Goal: Information Seeking & Learning: Learn about a topic

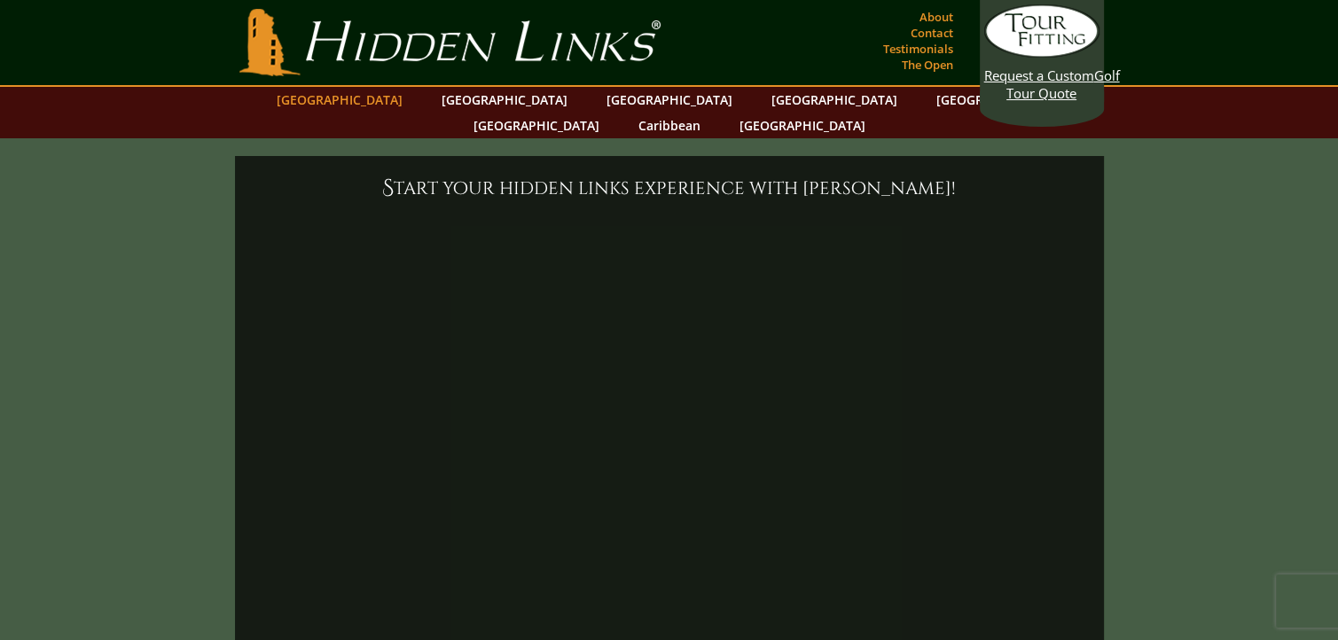
click at [397, 100] on link "[GEOGRAPHIC_DATA]" at bounding box center [340, 100] width 144 height 26
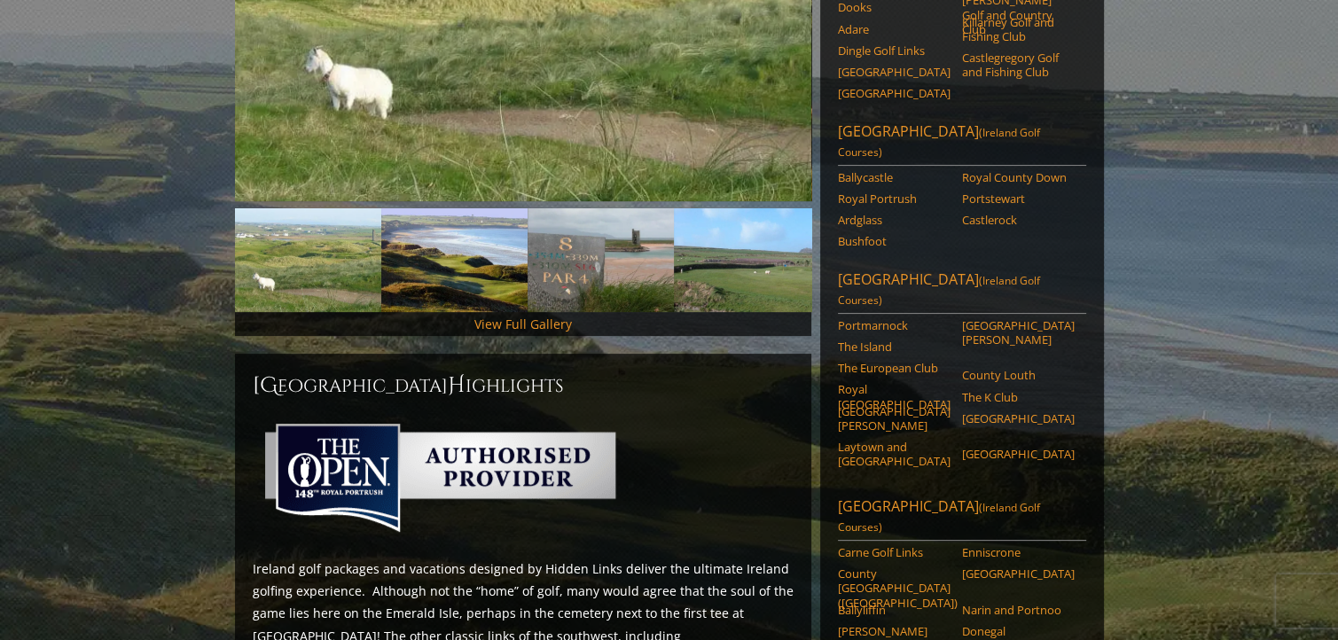
scroll to position [437, 0]
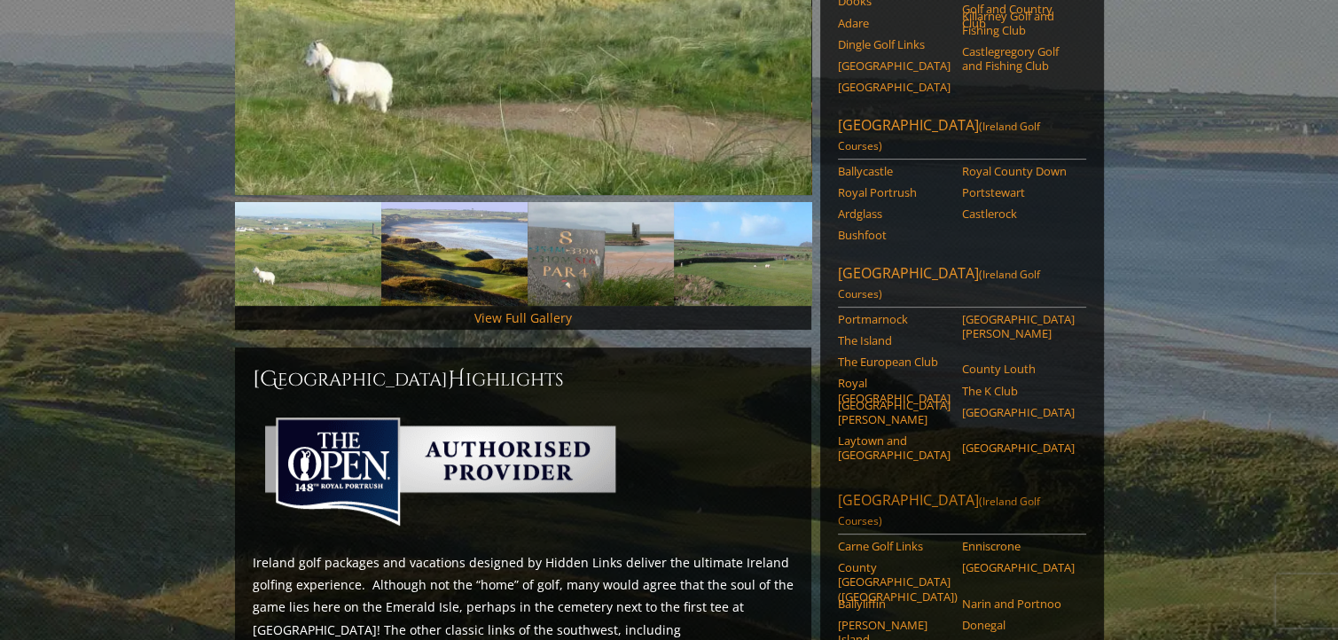
click at [1040, 494] on span "(Ireland Golf Courses)" at bounding box center [939, 511] width 202 height 35
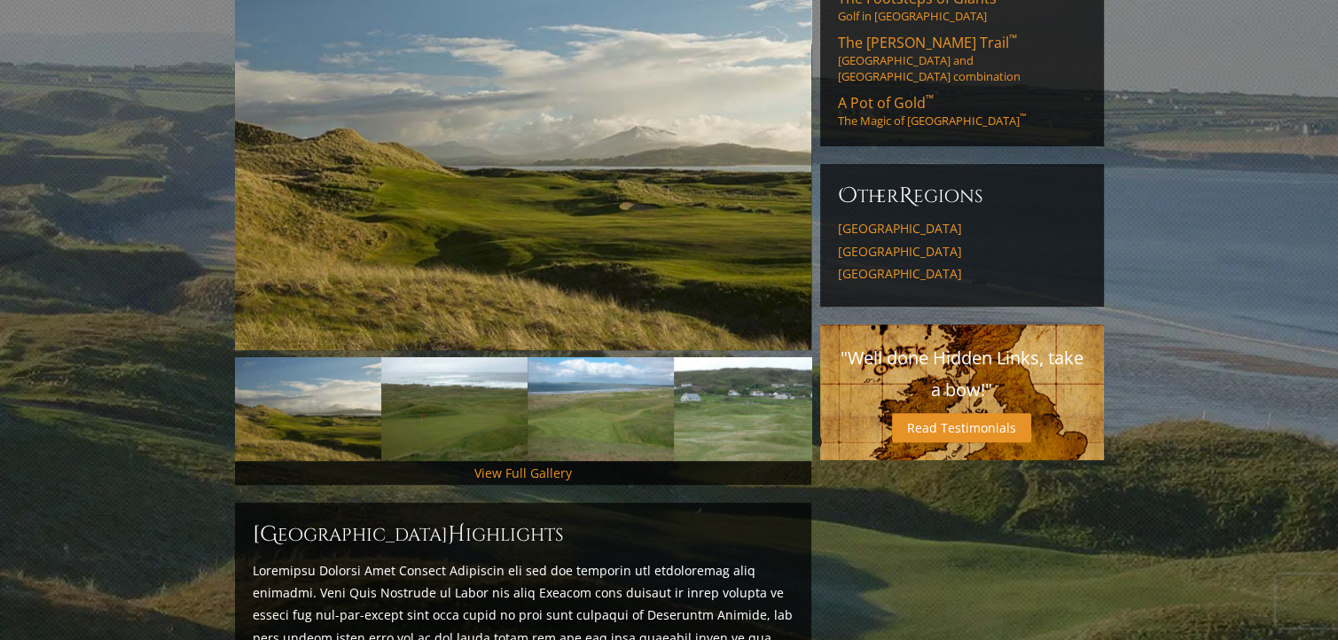
scroll to position [644, 0]
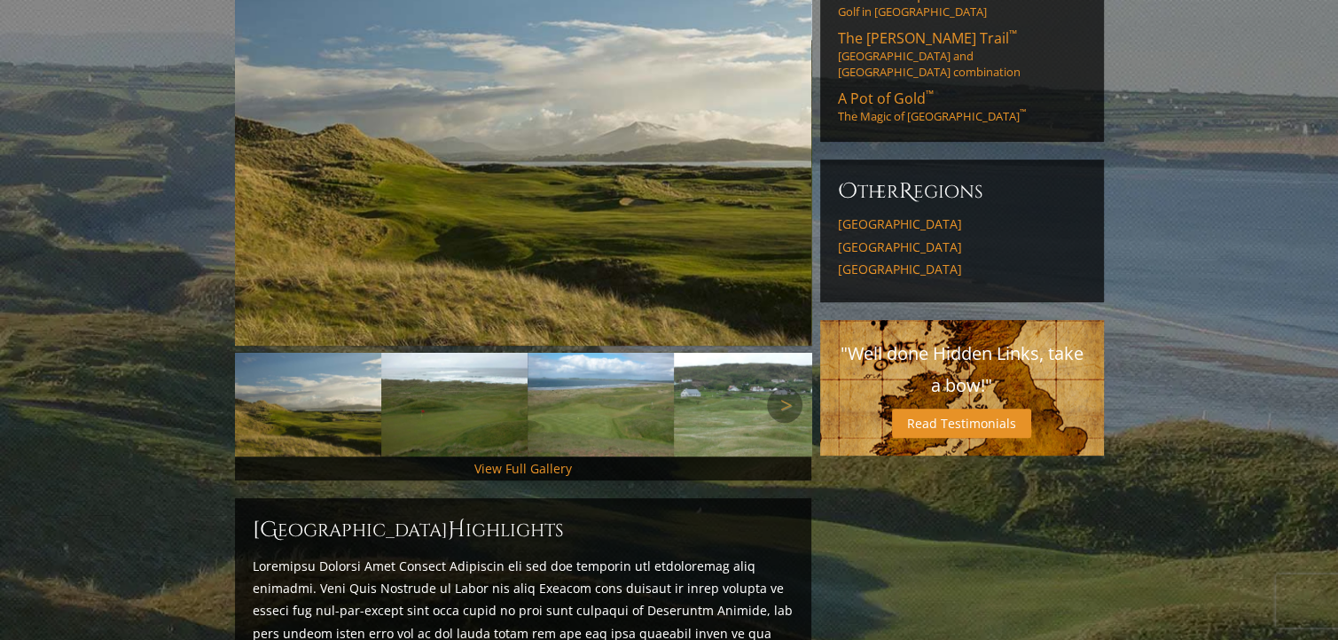
click at [769, 387] on link "Next" at bounding box center [784, 404] width 35 height 35
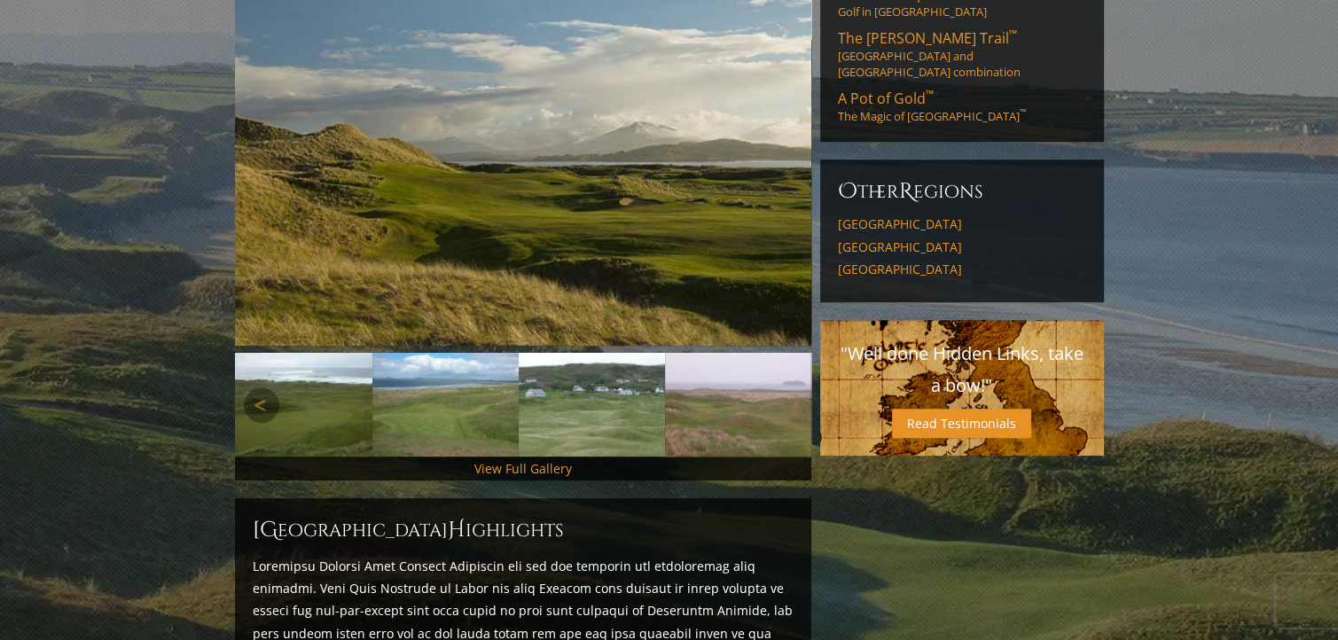
click at [769, 387] on link "Next" at bounding box center [784, 404] width 35 height 35
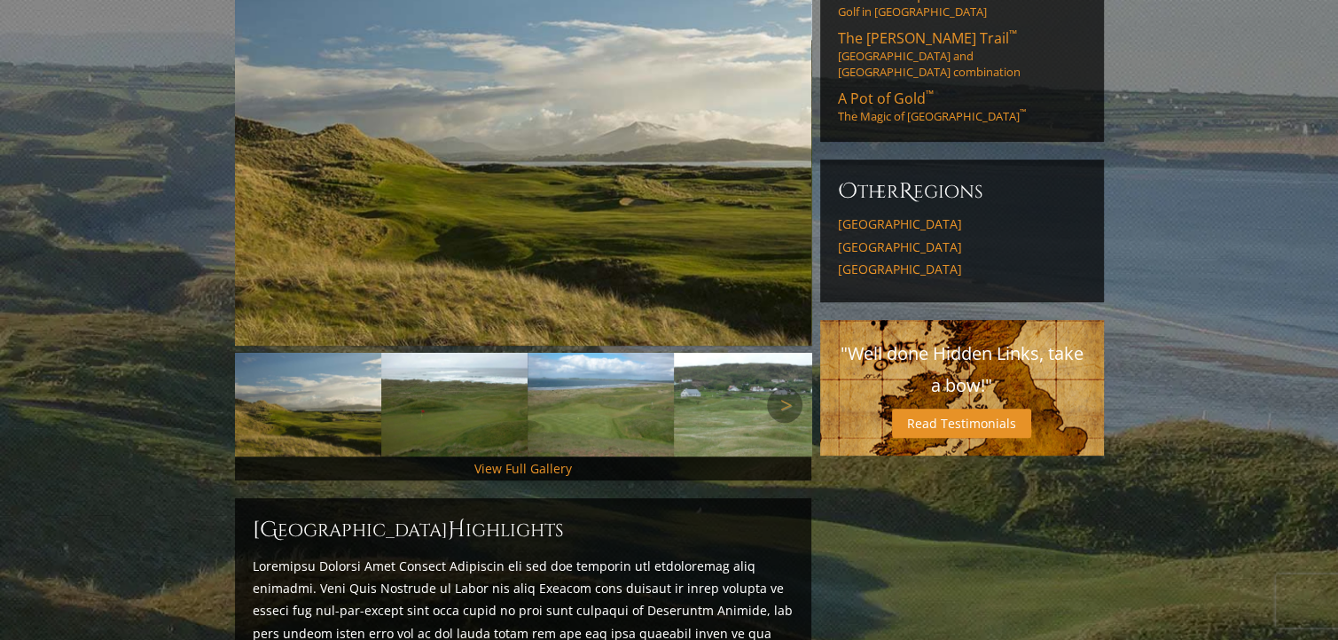
click at [255, 387] on link "Previous" at bounding box center [261, 404] width 35 height 35
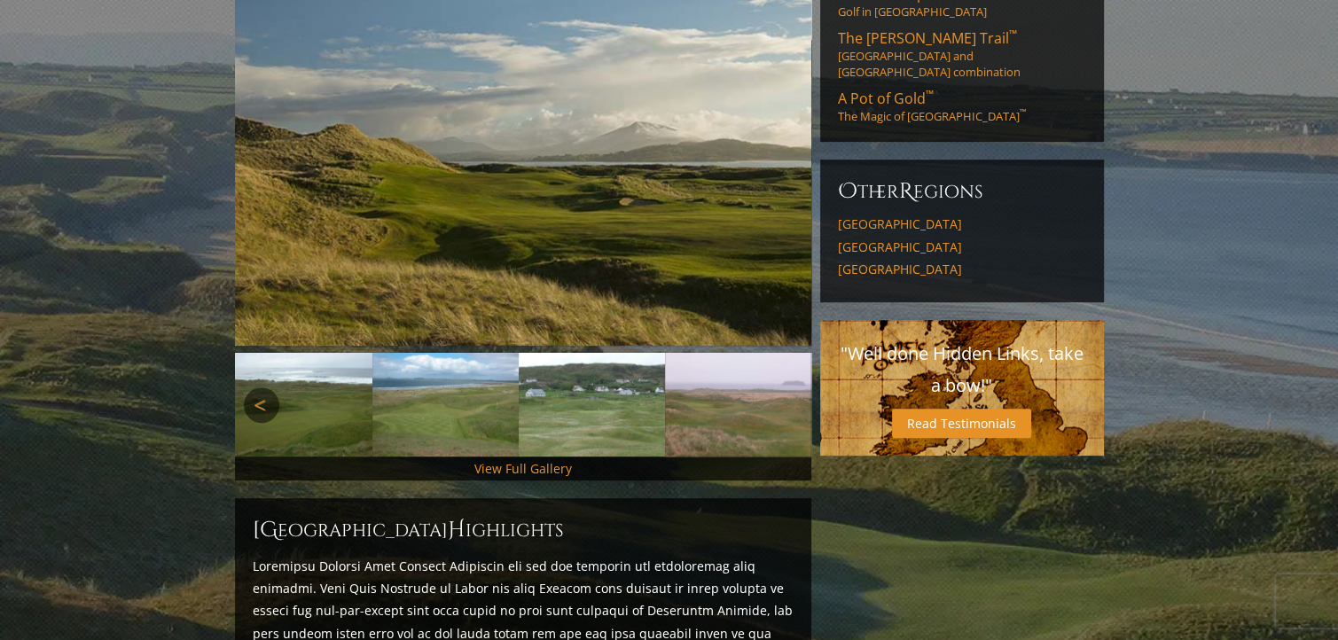
click at [255, 387] on link "Previous" at bounding box center [261, 404] width 35 height 35
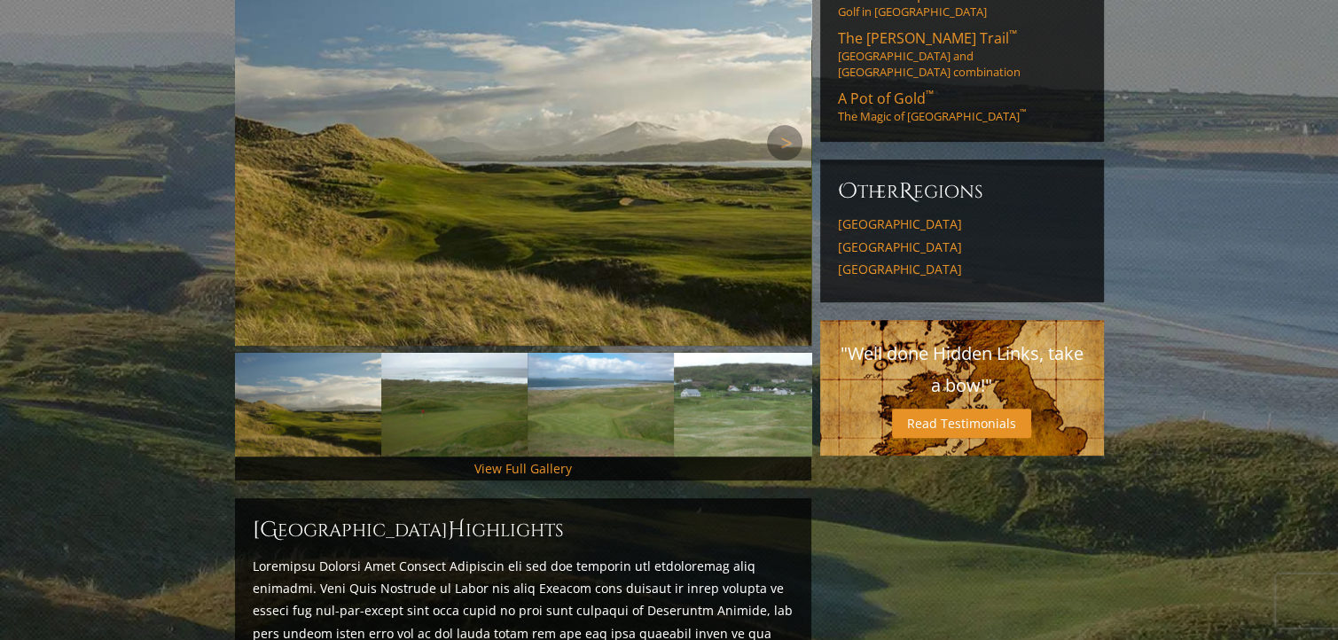
click at [457, 238] on img at bounding box center [523, 142] width 576 height 407
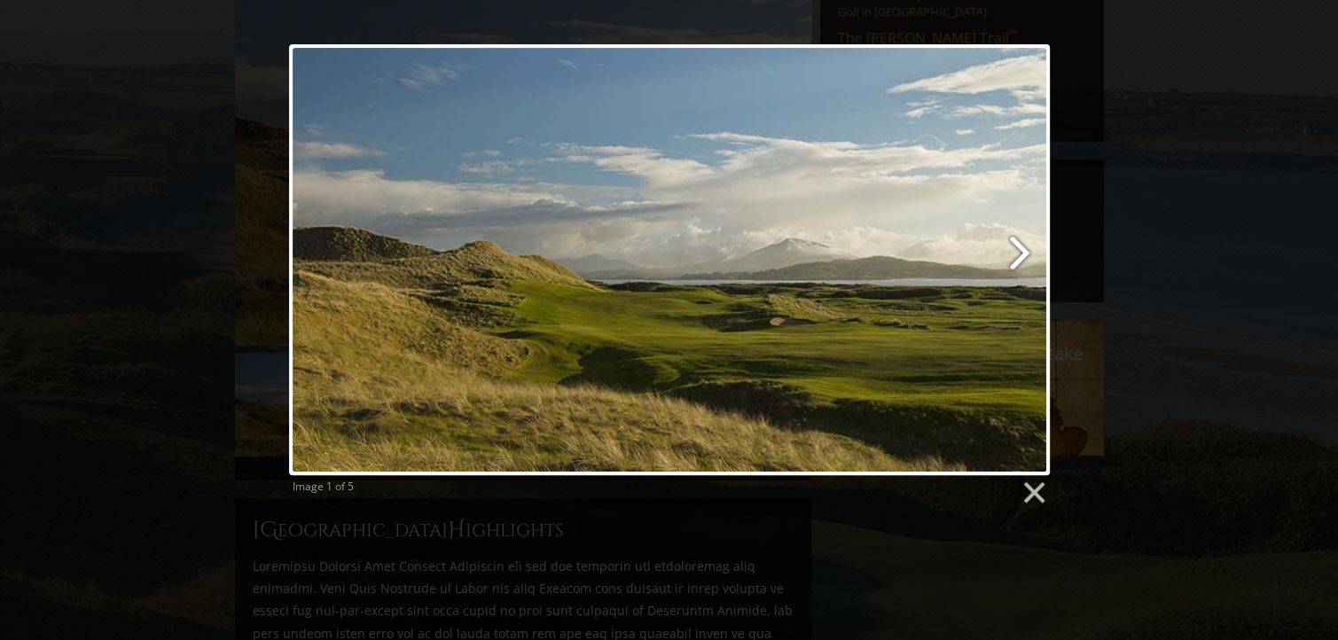
click at [1024, 251] on link at bounding box center [805, 259] width 487 height 431
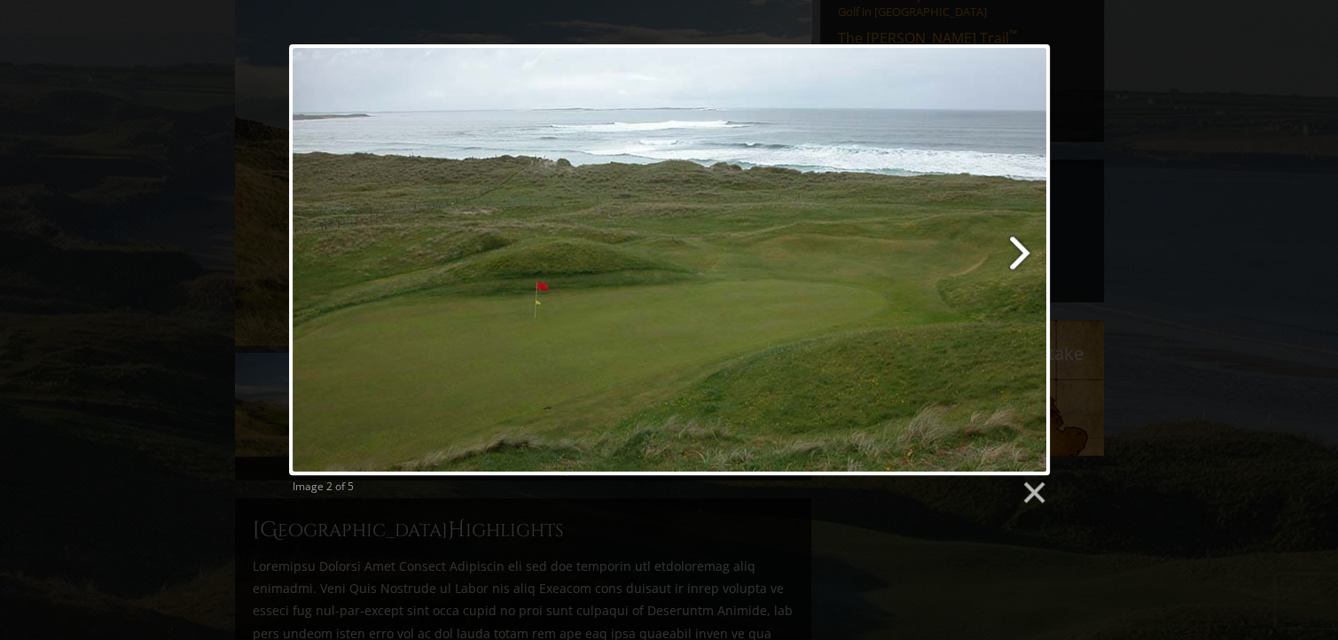
click at [1024, 251] on link at bounding box center [805, 259] width 487 height 431
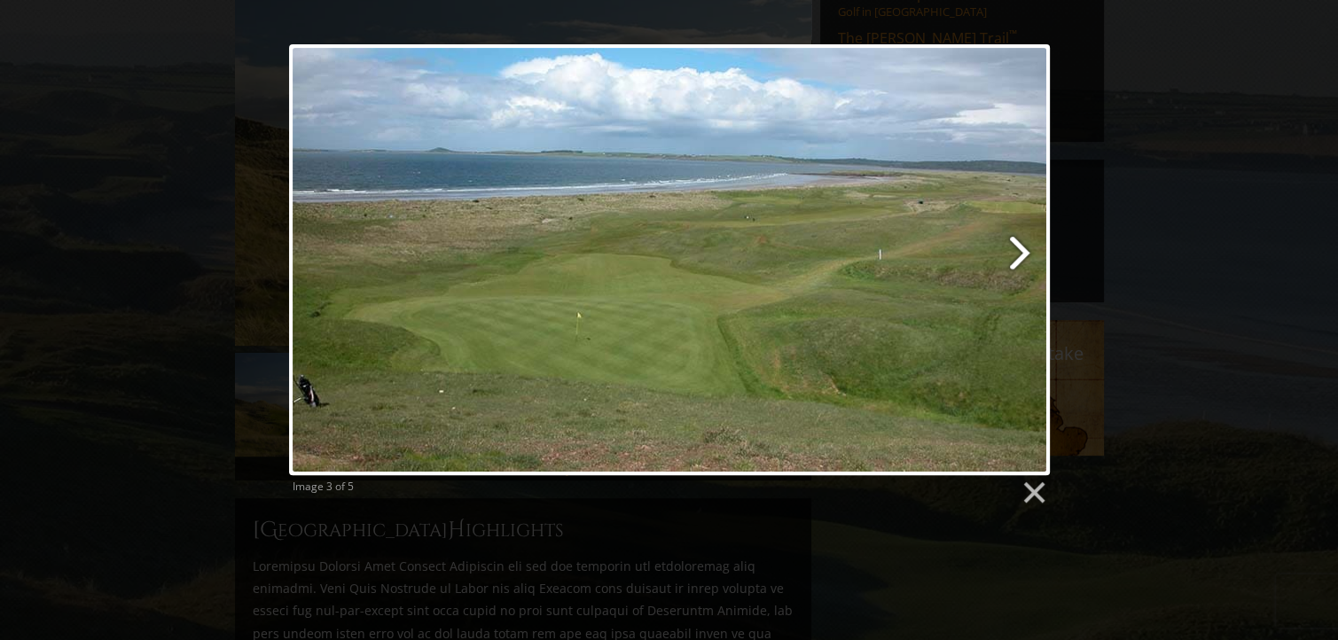
click at [1024, 251] on link at bounding box center [805, 259] width 487 height 431
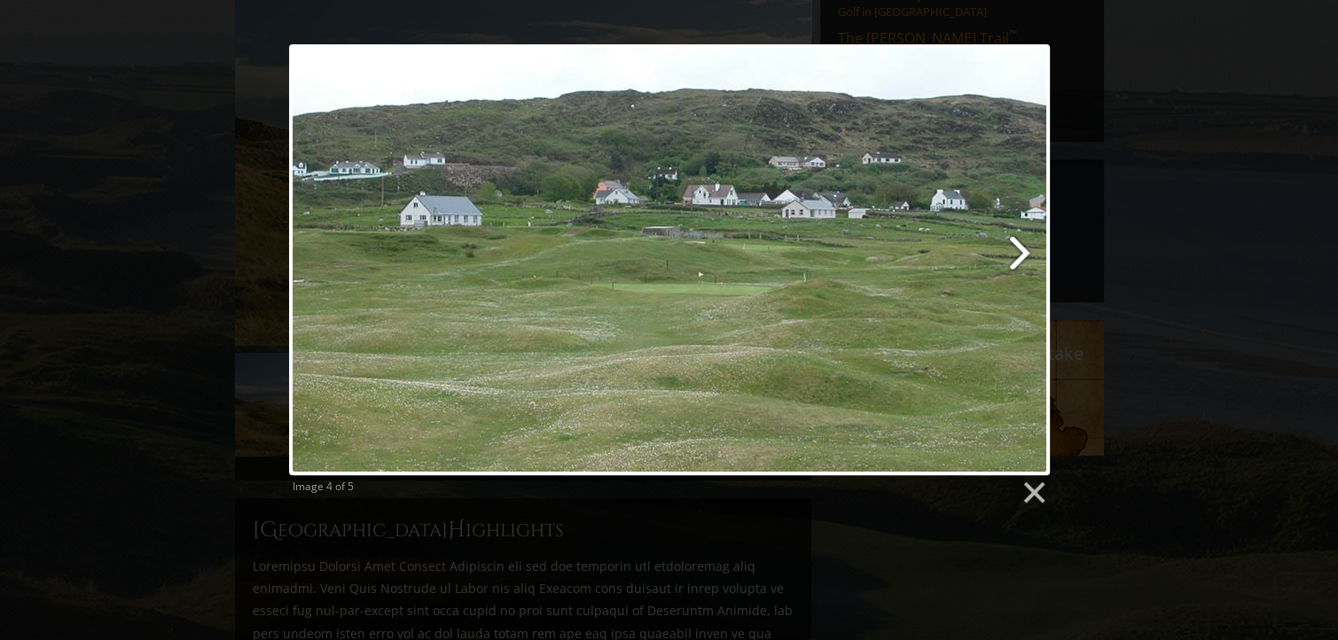
click at [1024, 251] on link at bounding box center [805, 259] width 487 height 431
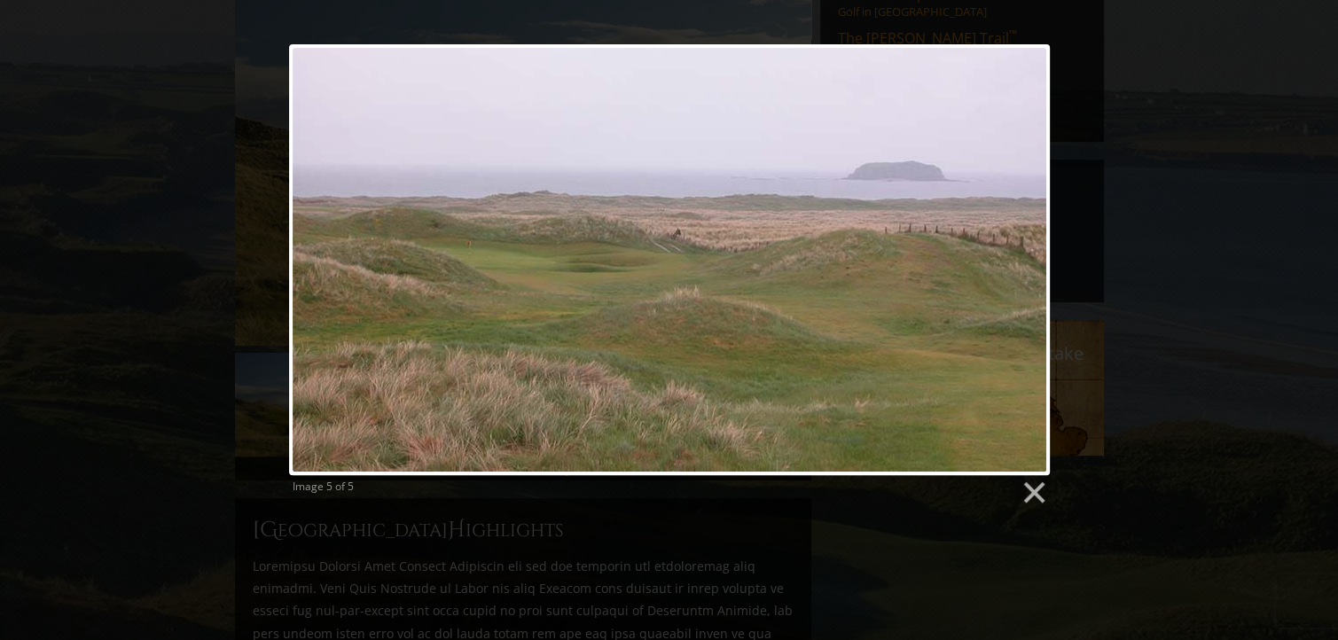
click at [1024, 251] on div at bounding box center [669, 259] width 761 height 431
click at [1031, 496] on link at bounding box center [1032, 493] width 27 height 27
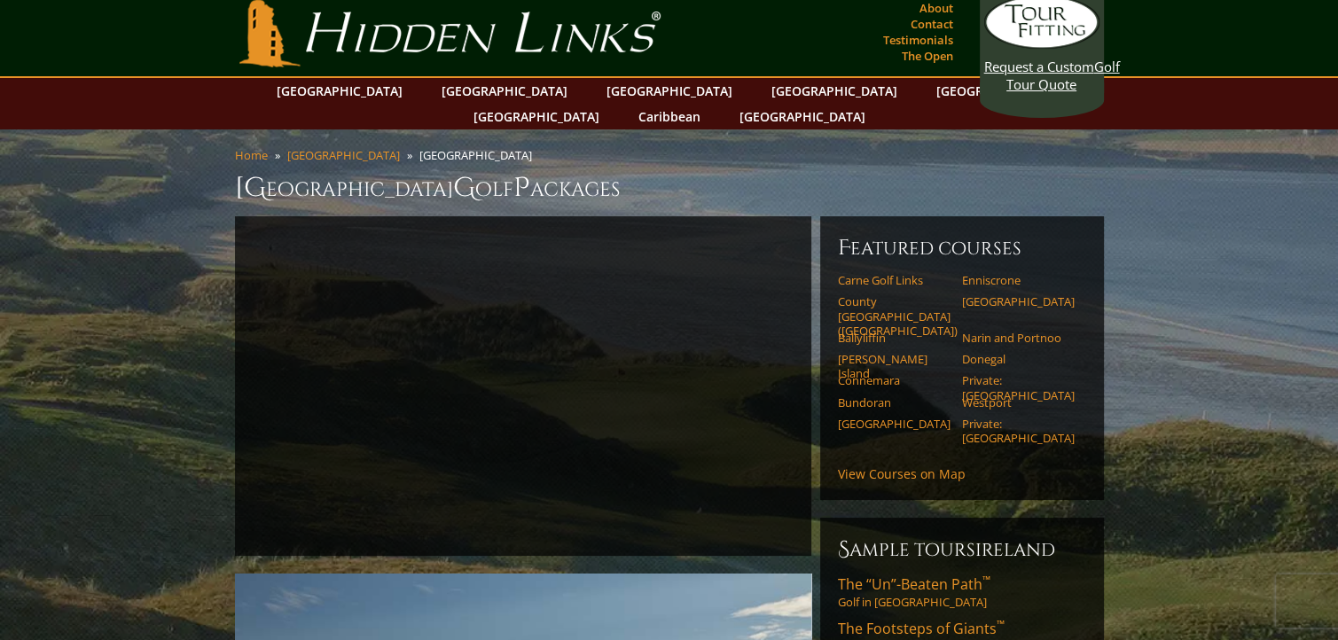
scroll to position [0, 0]
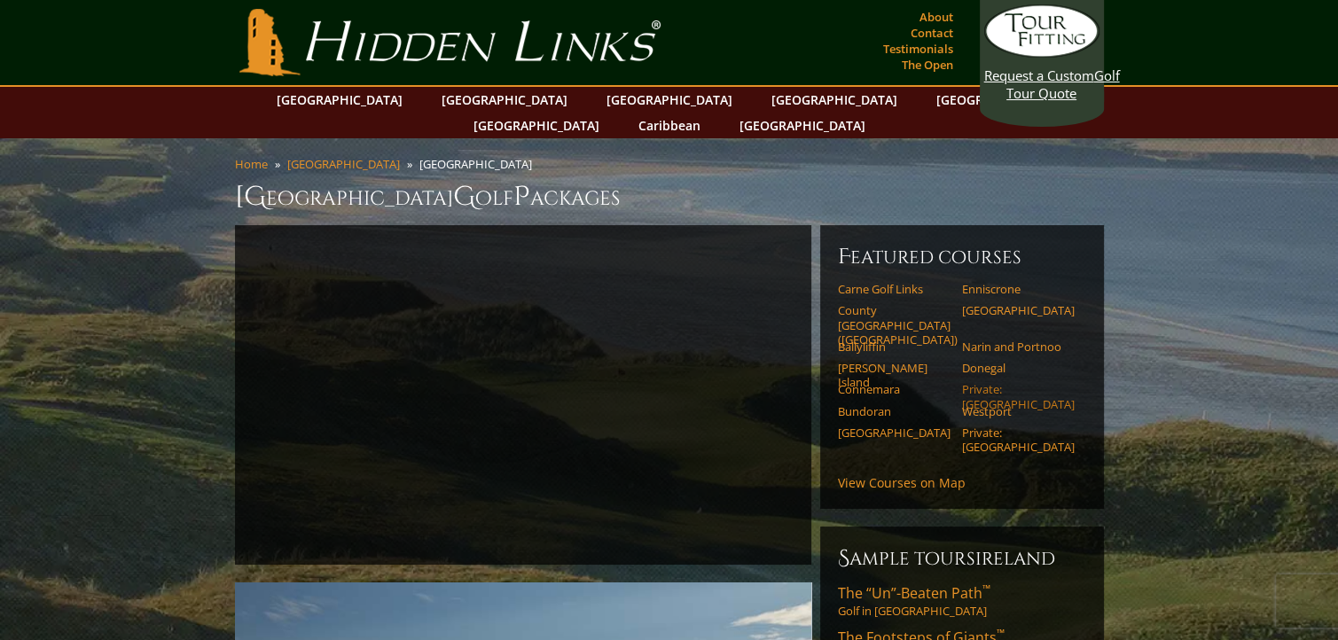
click at [1032, 382] on link "Private: [GEOGRAPHIC_DATA]" at bounding box center [1018, 396] width 113 height 29
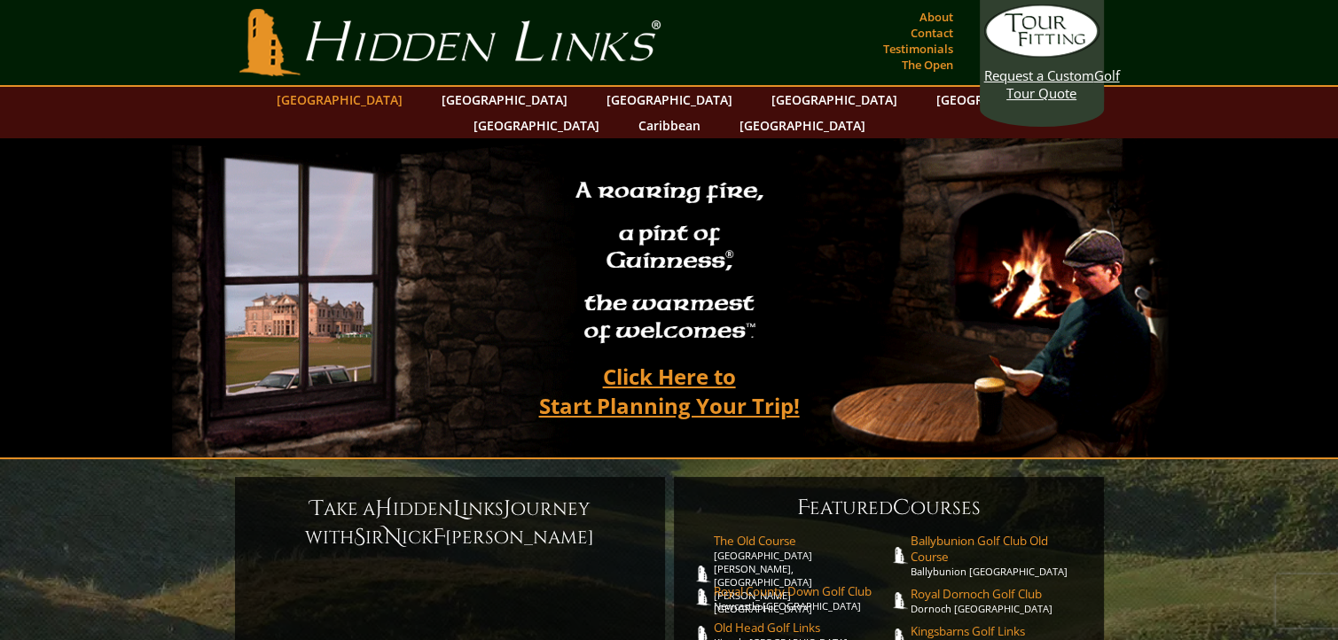
click at [392, 93] on link "[GEOGRAPHIC_DATA]" at bounding box center [340, 100] width 144 height 26
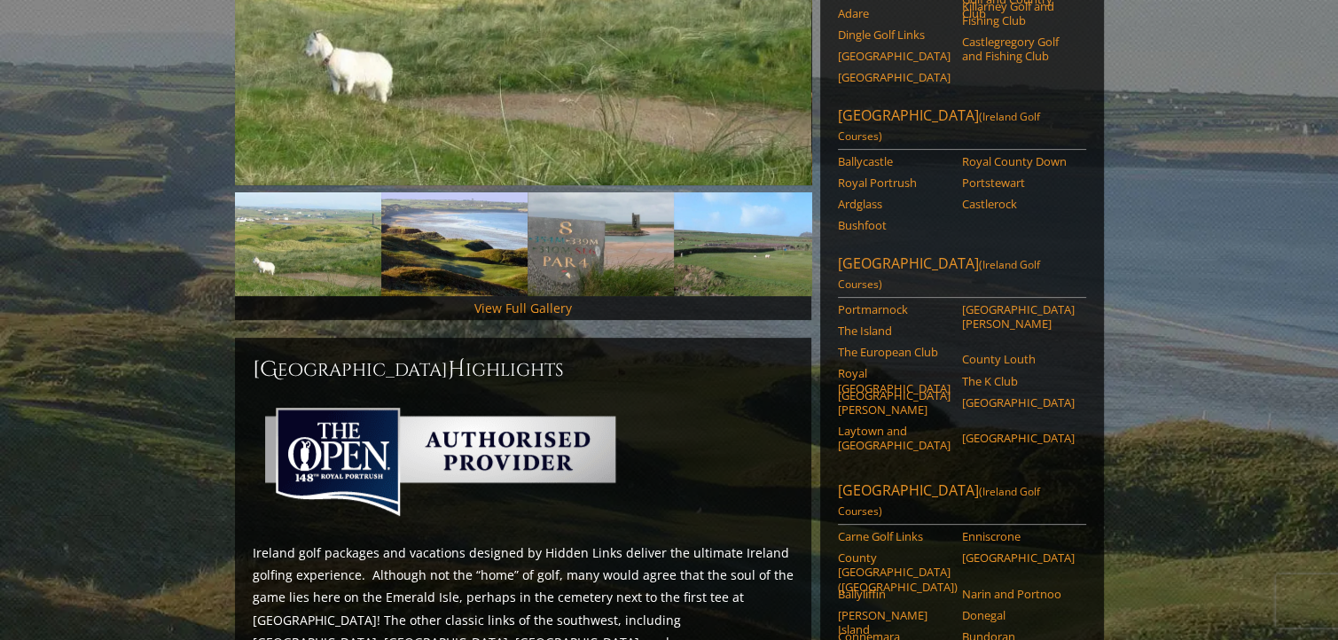
scroll to position [471, 0]
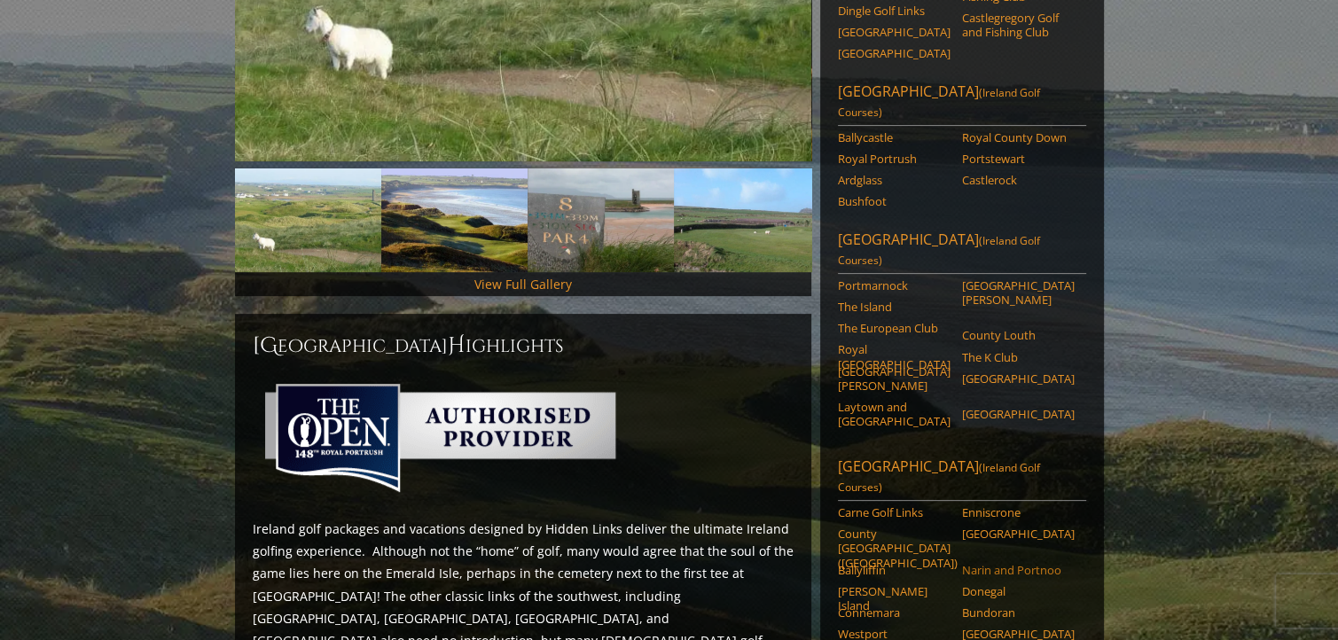
click at [1043, 563] on link "Narin and Portnoo" at bounding box center [1018, 570] width 113 height 14
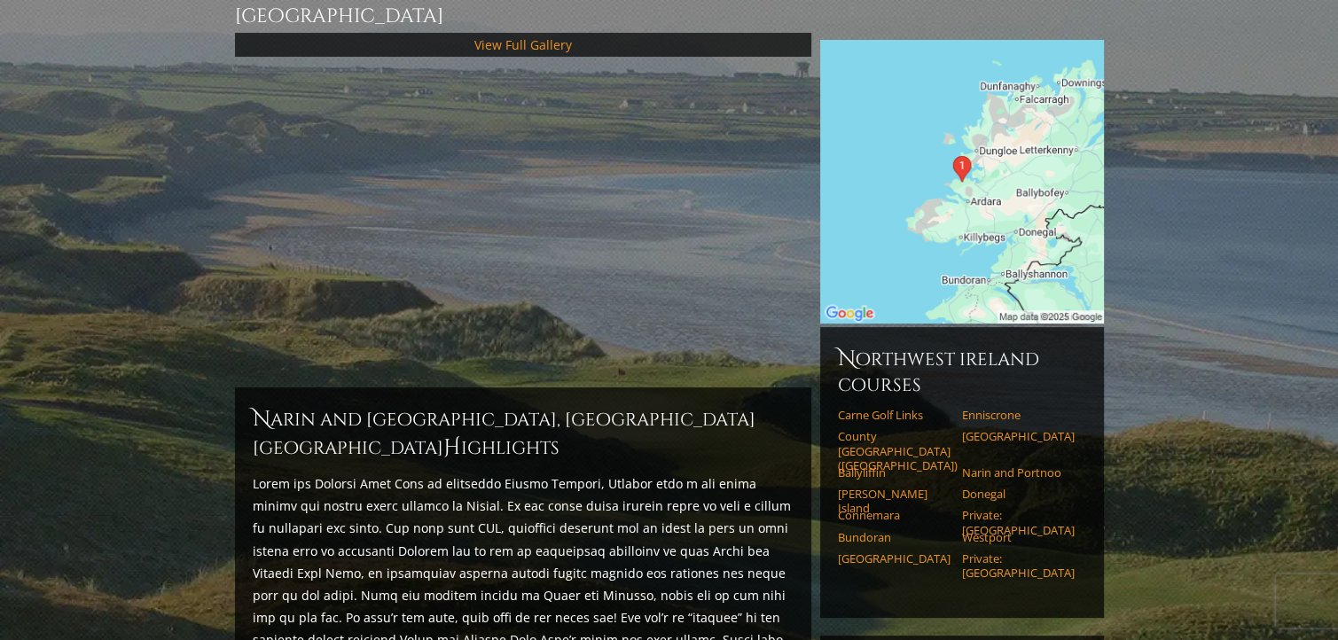
scroll to position [735, 0]
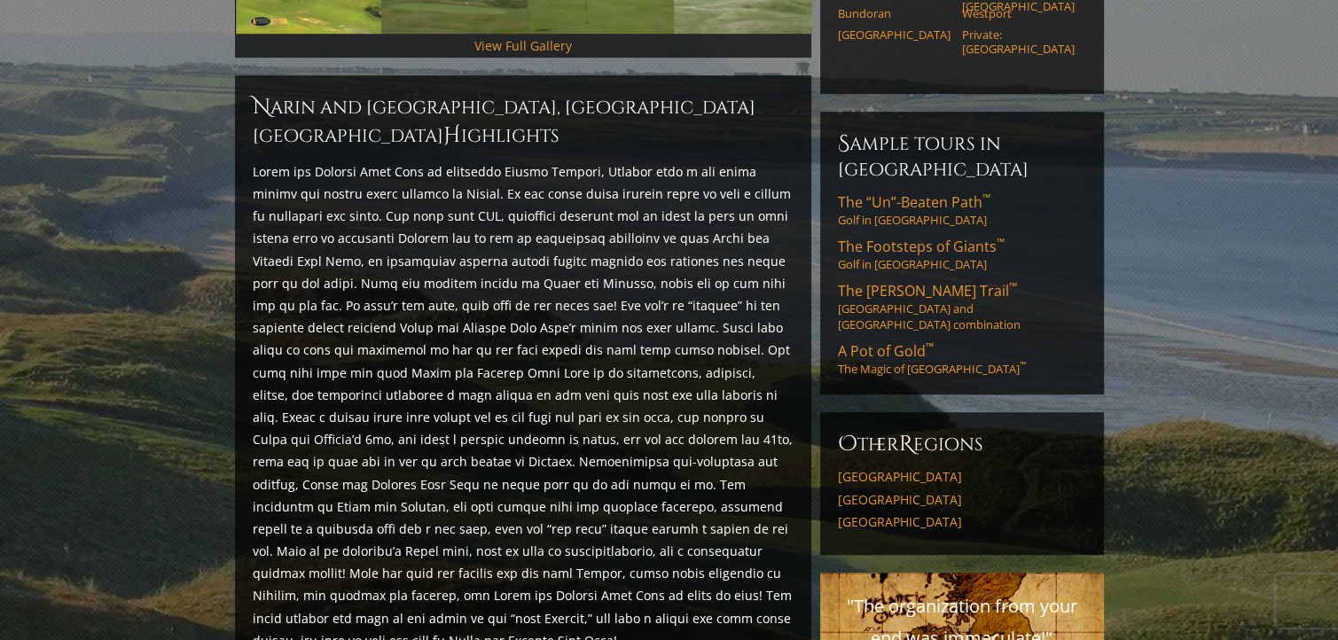
click at [1337, 198] on html "Hidden Links Golf Top Nav About Contact Testimonials The Open Request a Custom …" at bounding box center [669, 544] width 1338 height 2559
